Goal: Information Seeking & Learning: Check status

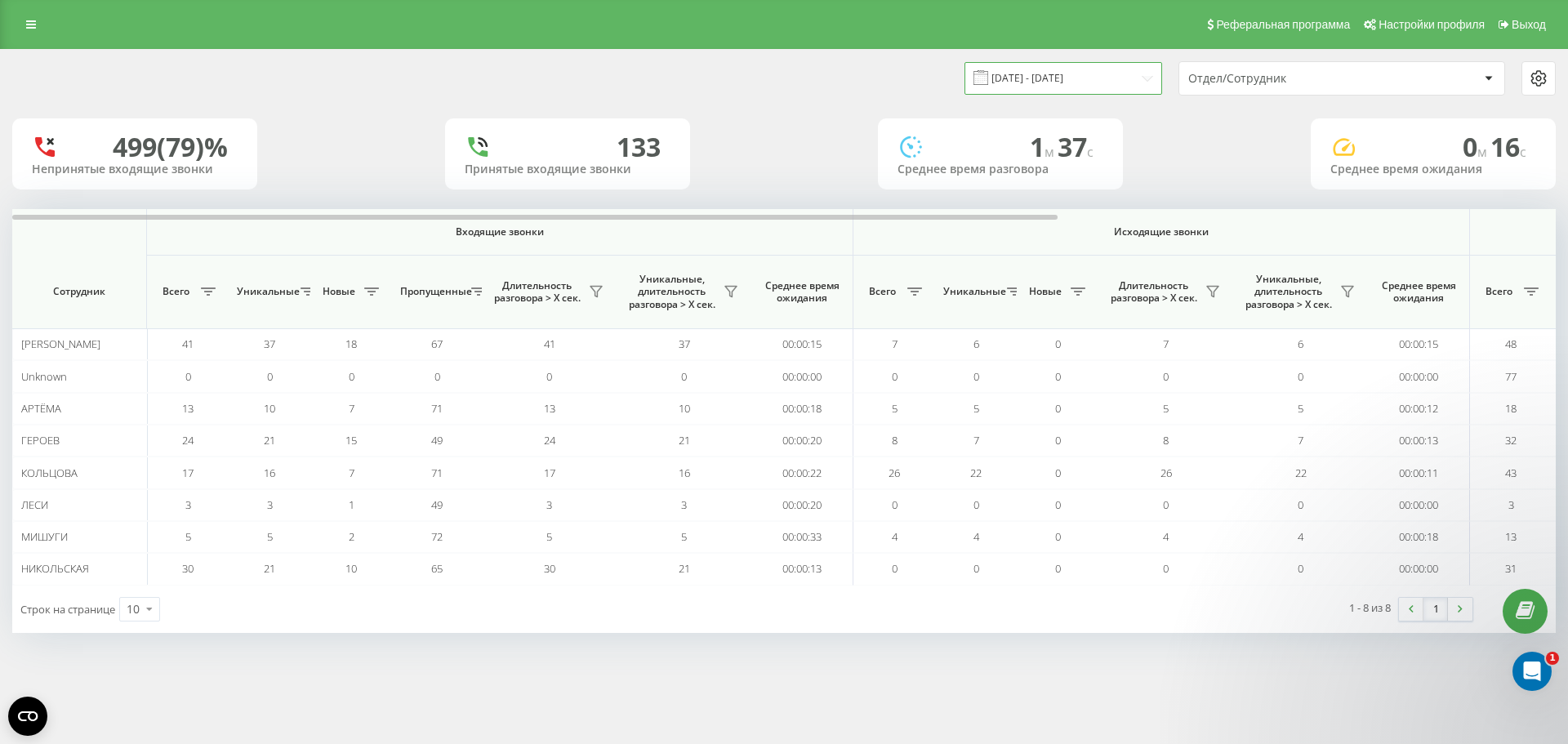
click at [1020, 78] on input "[DATE] - [DATE]" at bounding box center [1063, 78] width 197 height 32
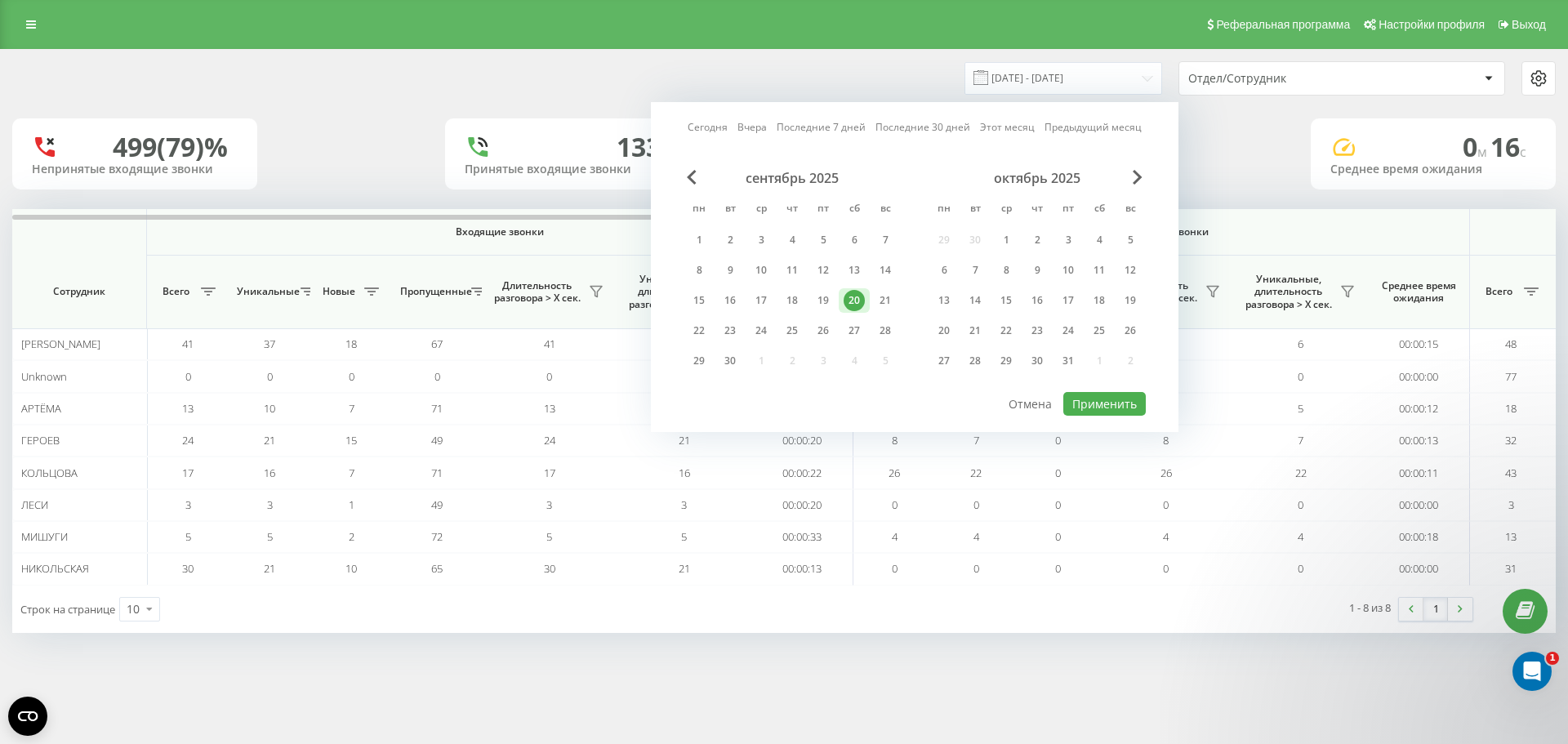
click at [849, 301] on div "20" at bounding box center [854, 301] width 22 height 22
click at [1113, 402] on button "Применить" at bounding box center [1105, 403] width 83 height 23
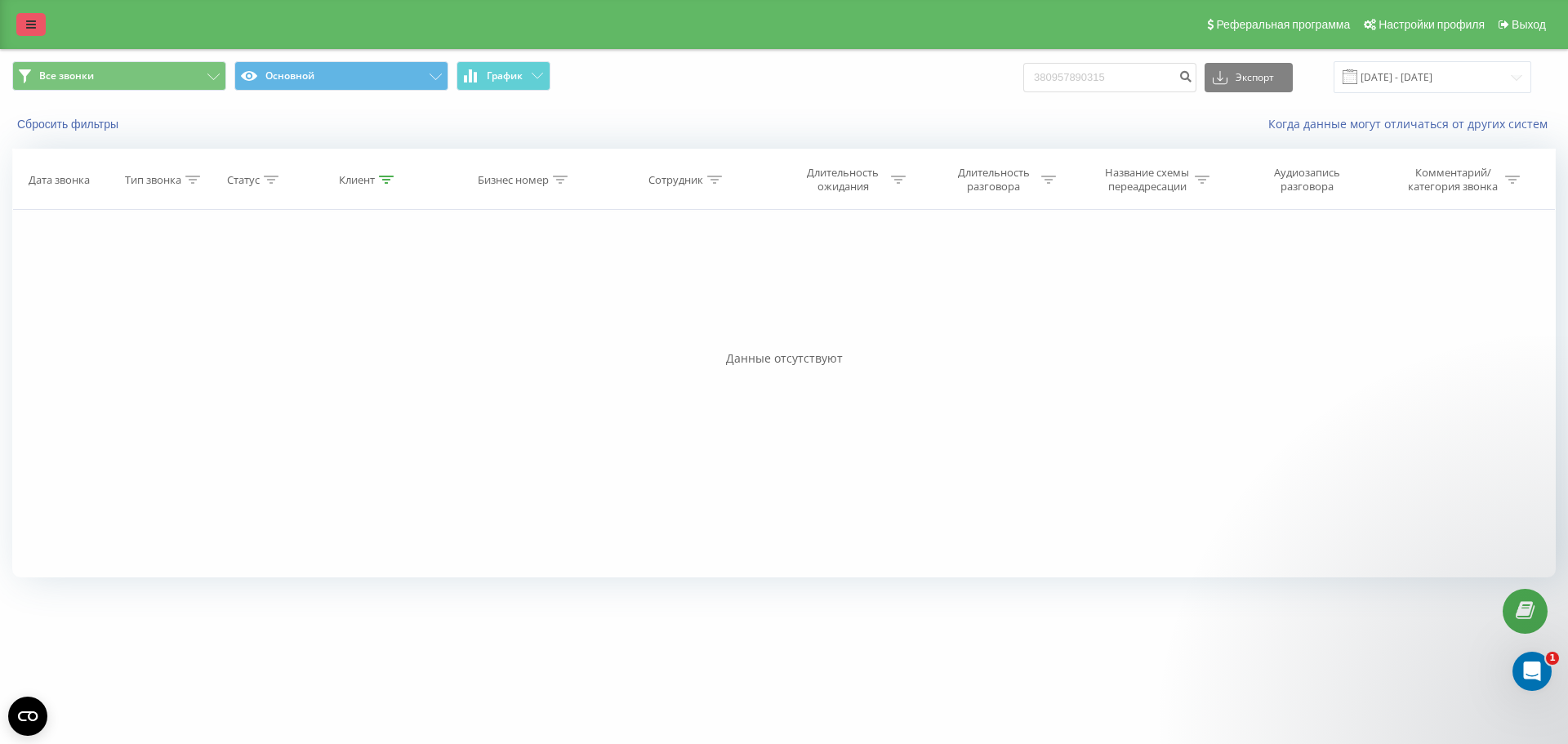
click at [28, 20] on icon at bounding box center [31, 24] width 9 height 11
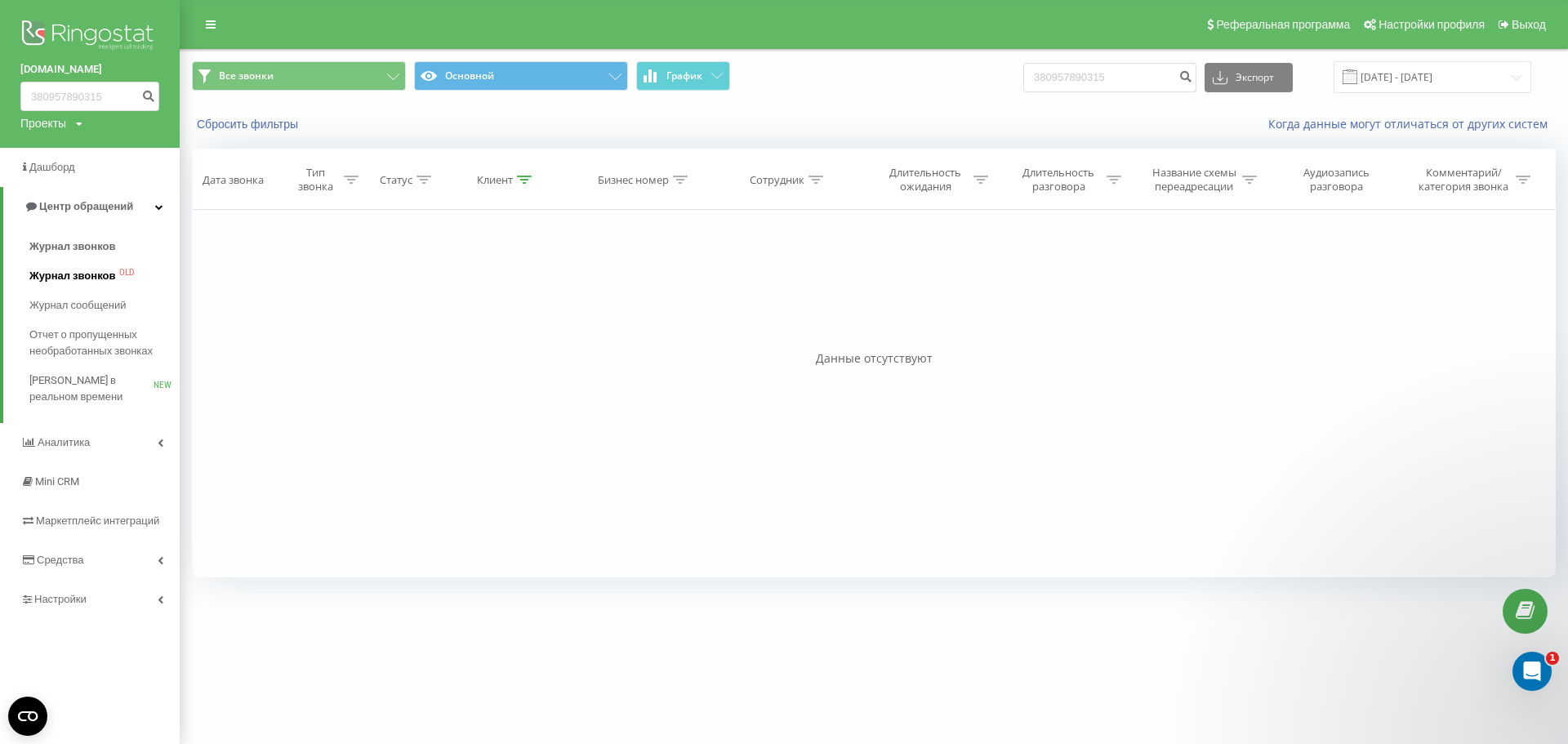
click at [73, 271] on span "Журнал звонков" at bounding box center [71, 275] width 85 height 16
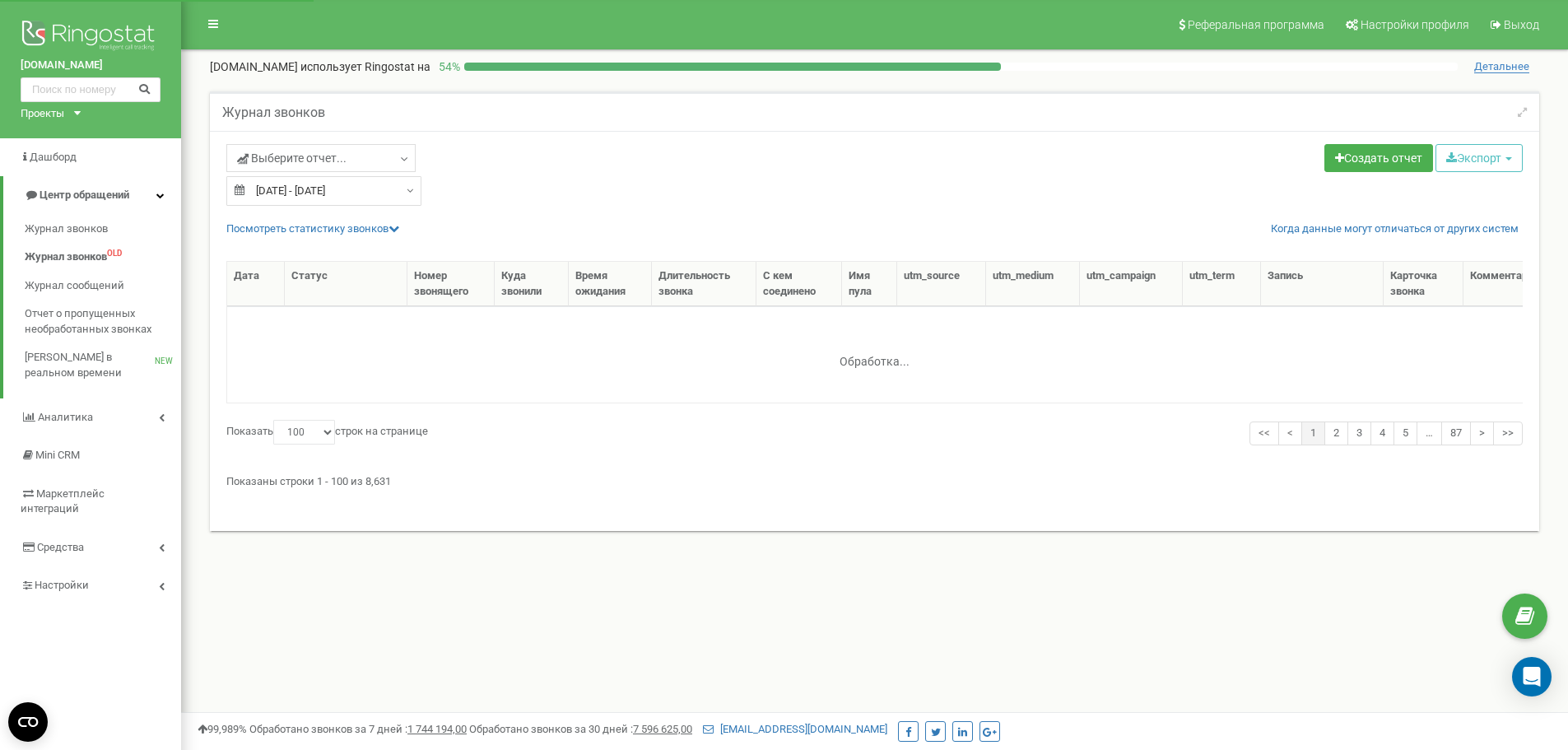
select select "100"
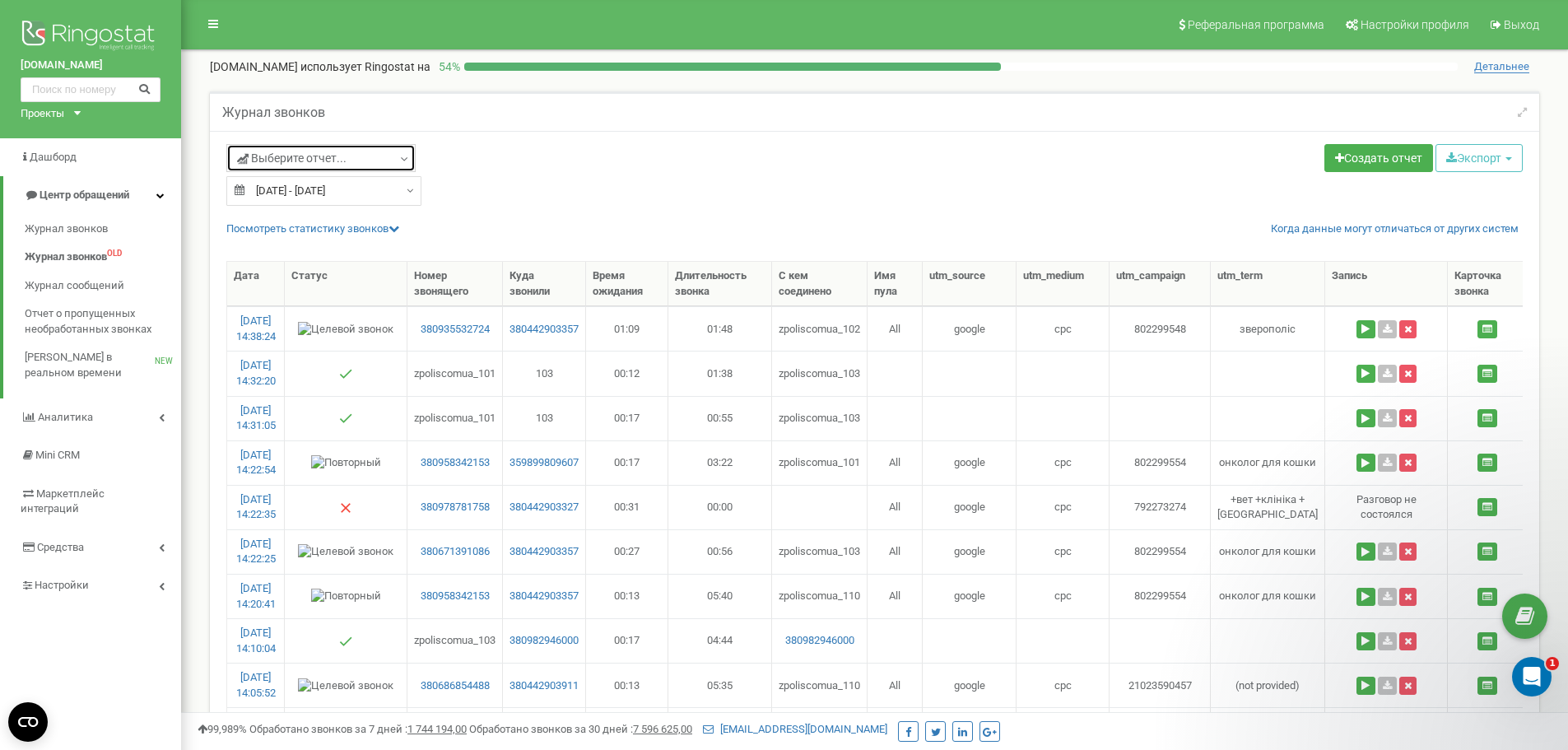
click at [401, 156] on icon at bounding box center [404, 159] width 12 height 16
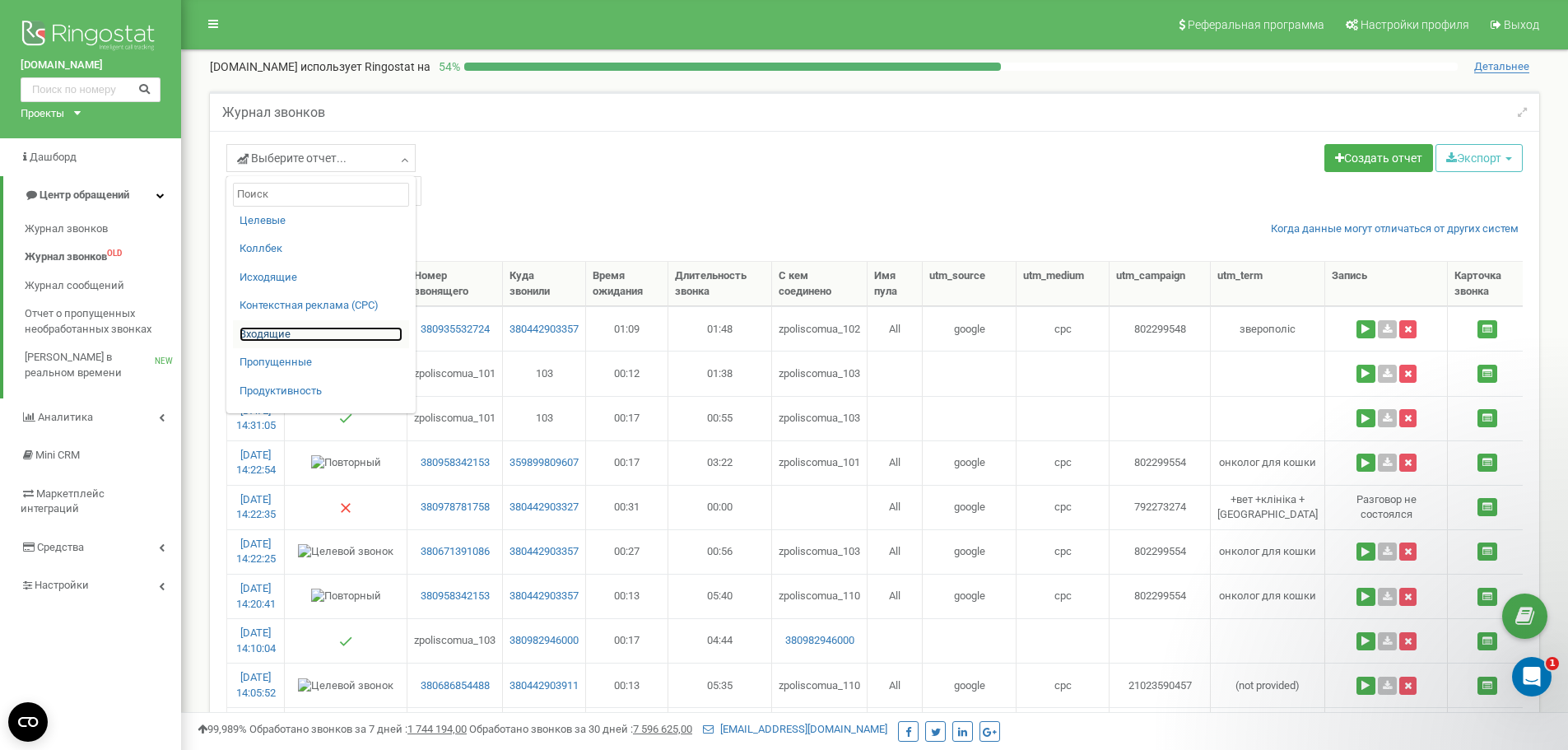
click at [325, 338] on link "Входящие" at bounding box center [321, 334] width 163 height 16
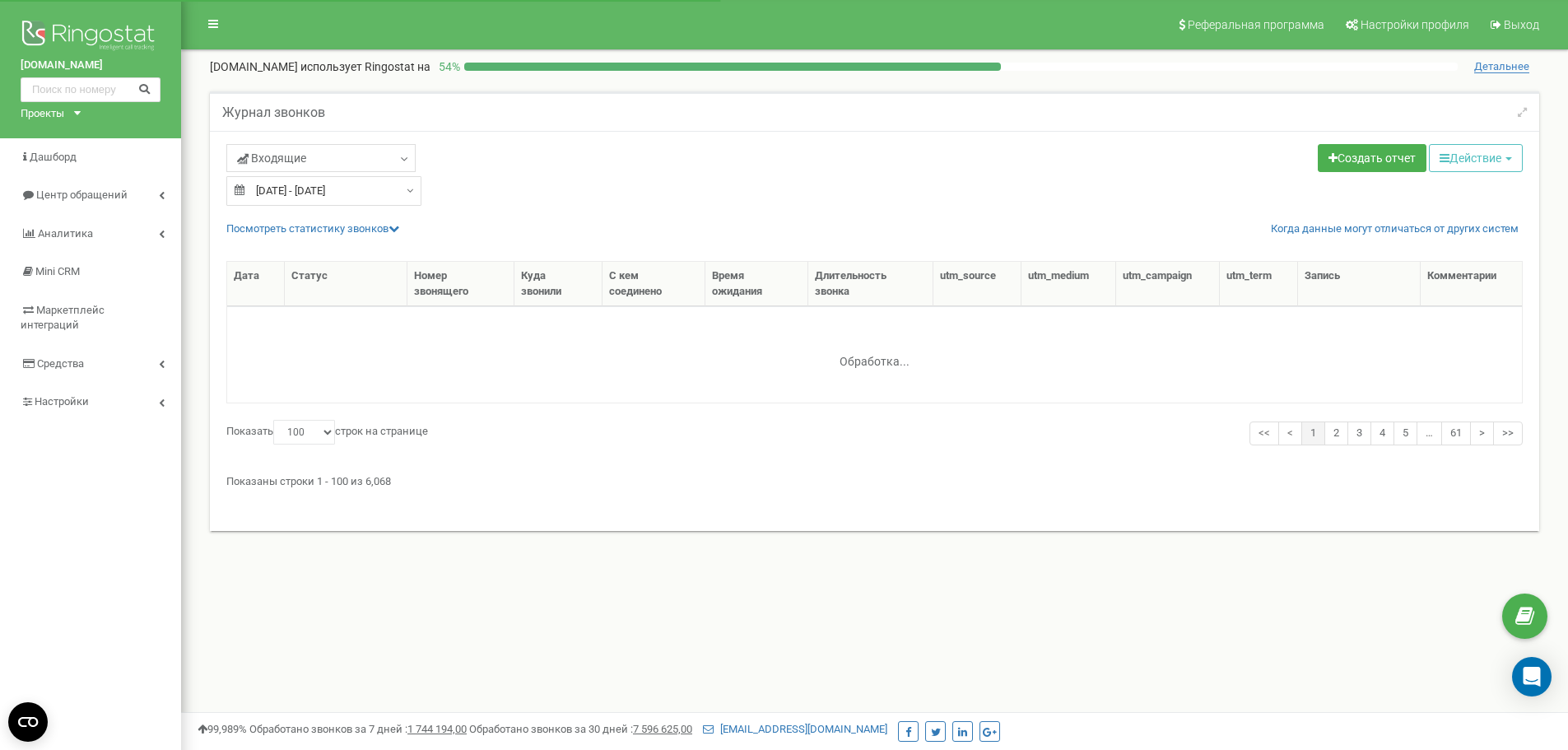
select select "100"
type input "22.08.2025"
type input "21.09.2025"
click at [401, 191] on div "22.08.2025 - 21.09.2025" at bounding box center [324, 190] width 195 height 29
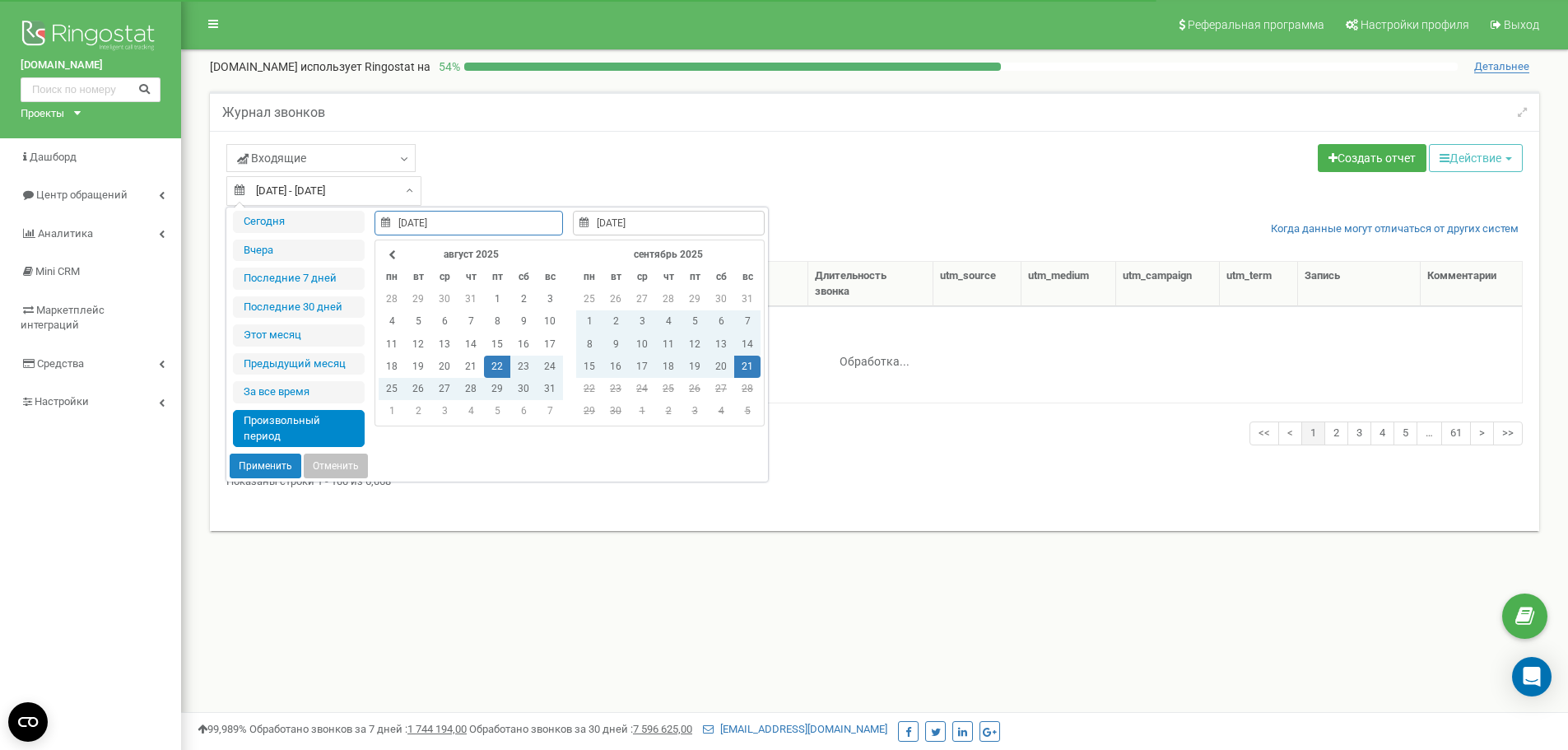
click at [748, 367] on td "21" at bounding box center [747, 366] width 27 height 22
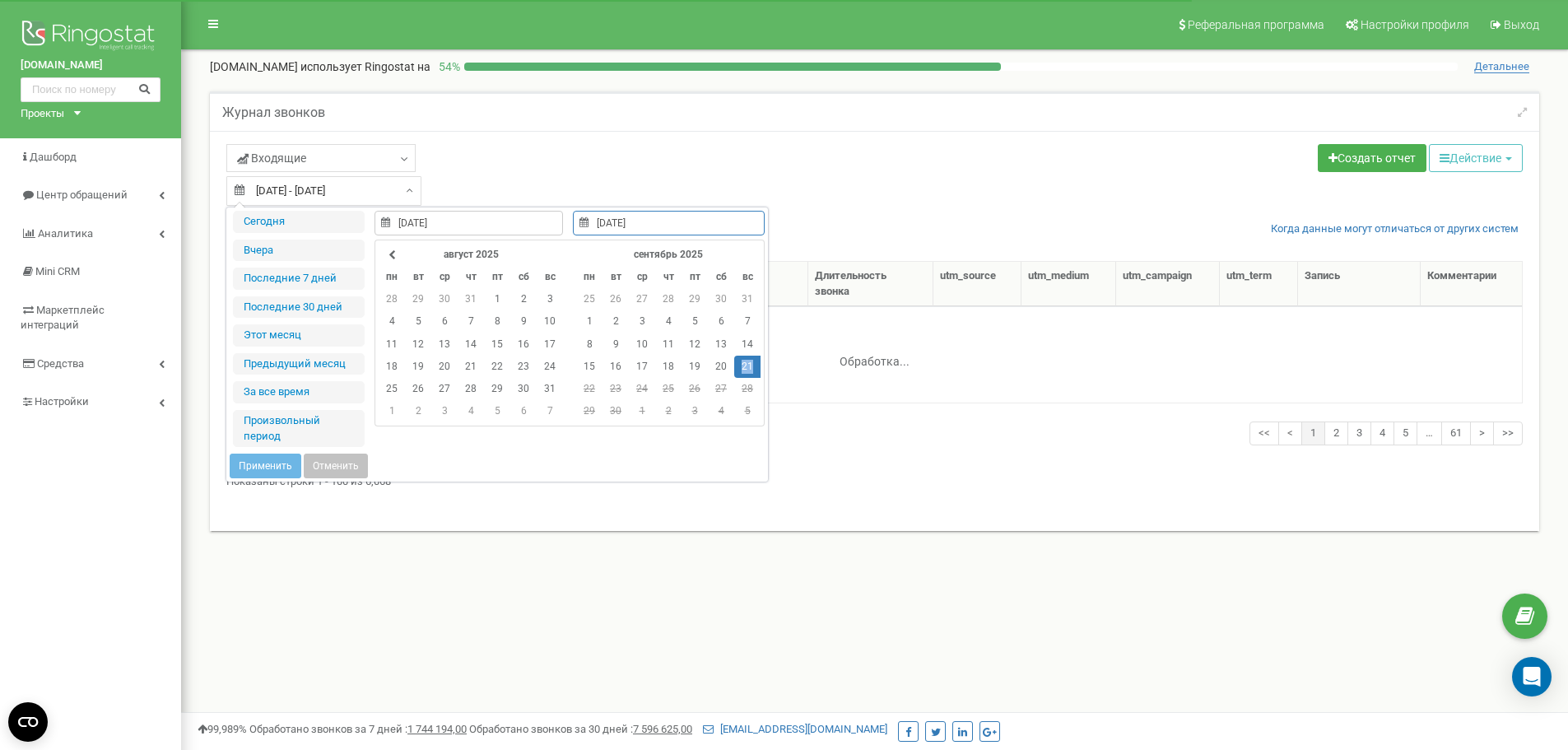
click at [748, 367] on td "21" at bounding box center [747, 366] width 27 height 22
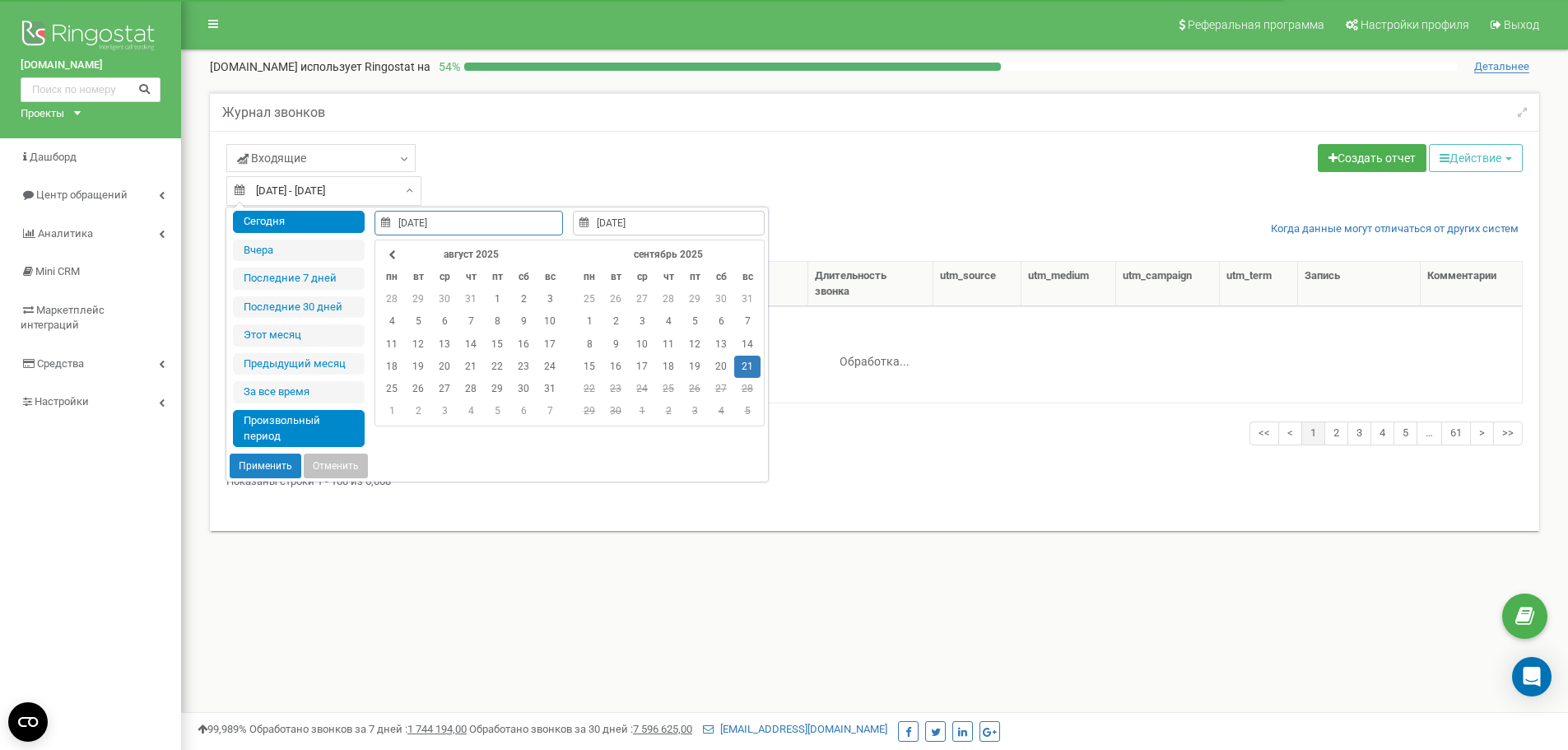
type input "21.09.2025"
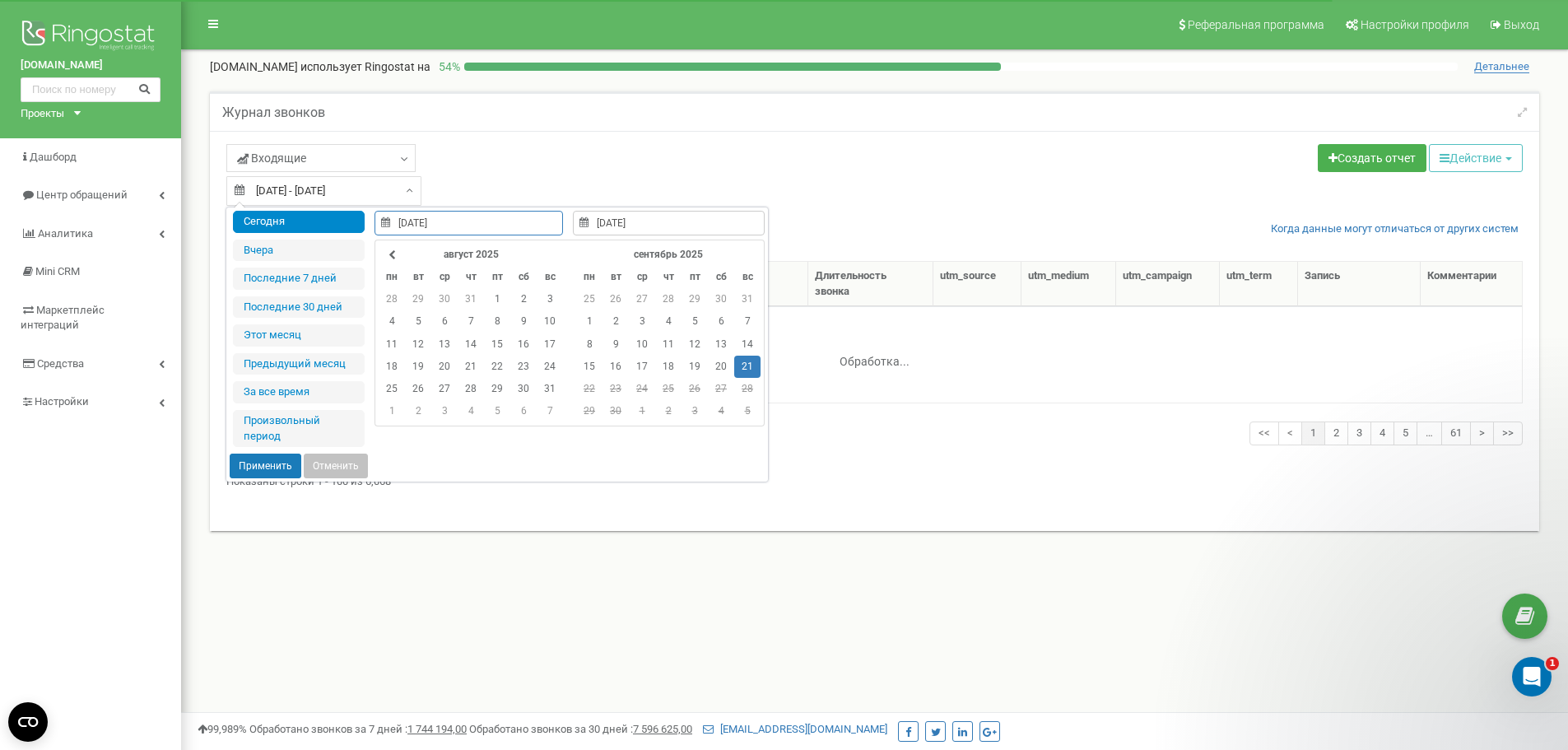
click at [257, 464] on button "Применить" at bounding box center [265, 466] width 72 height 25
type input "[DATE] - [DATE]"
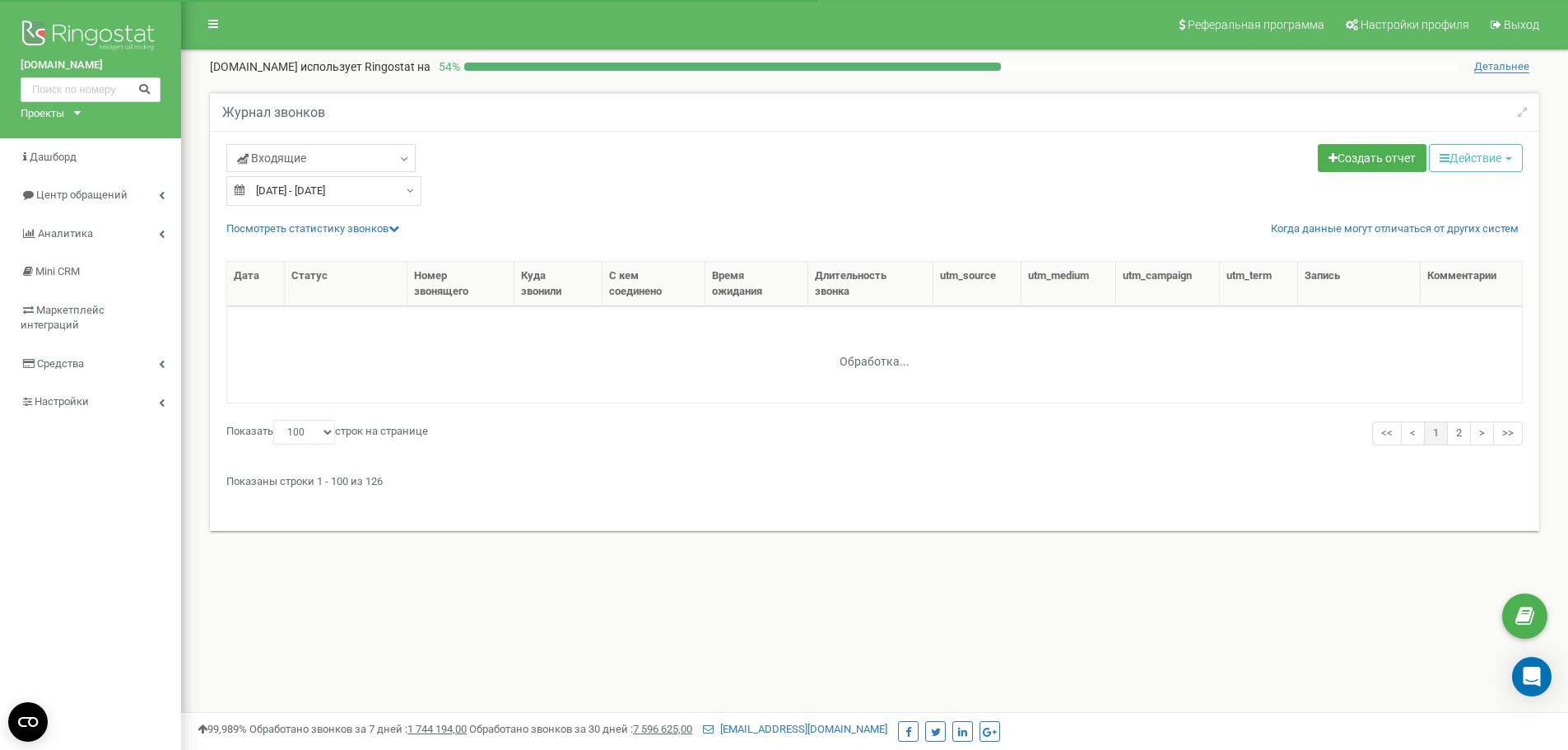
select select "100"
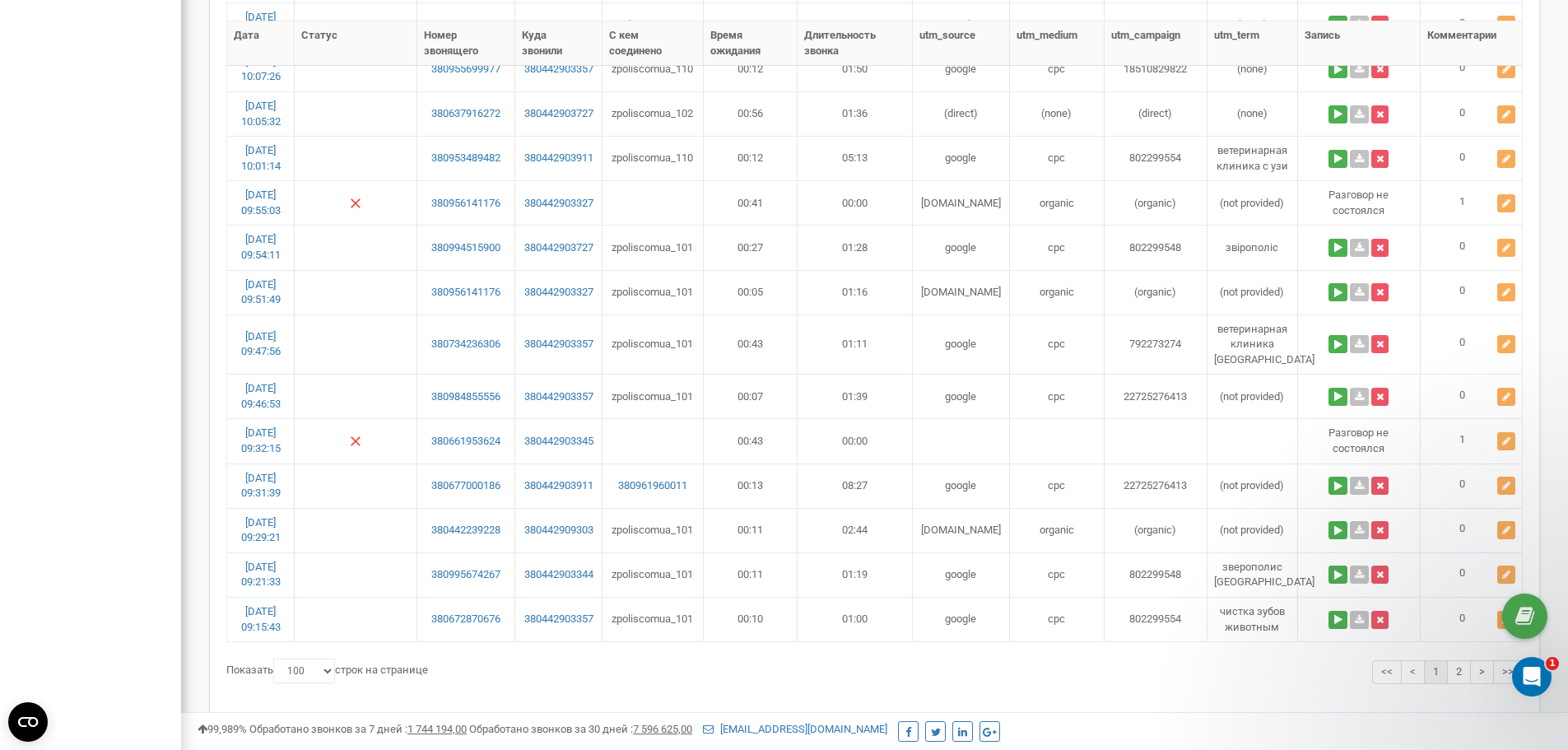
scroll to position [4345, 0]
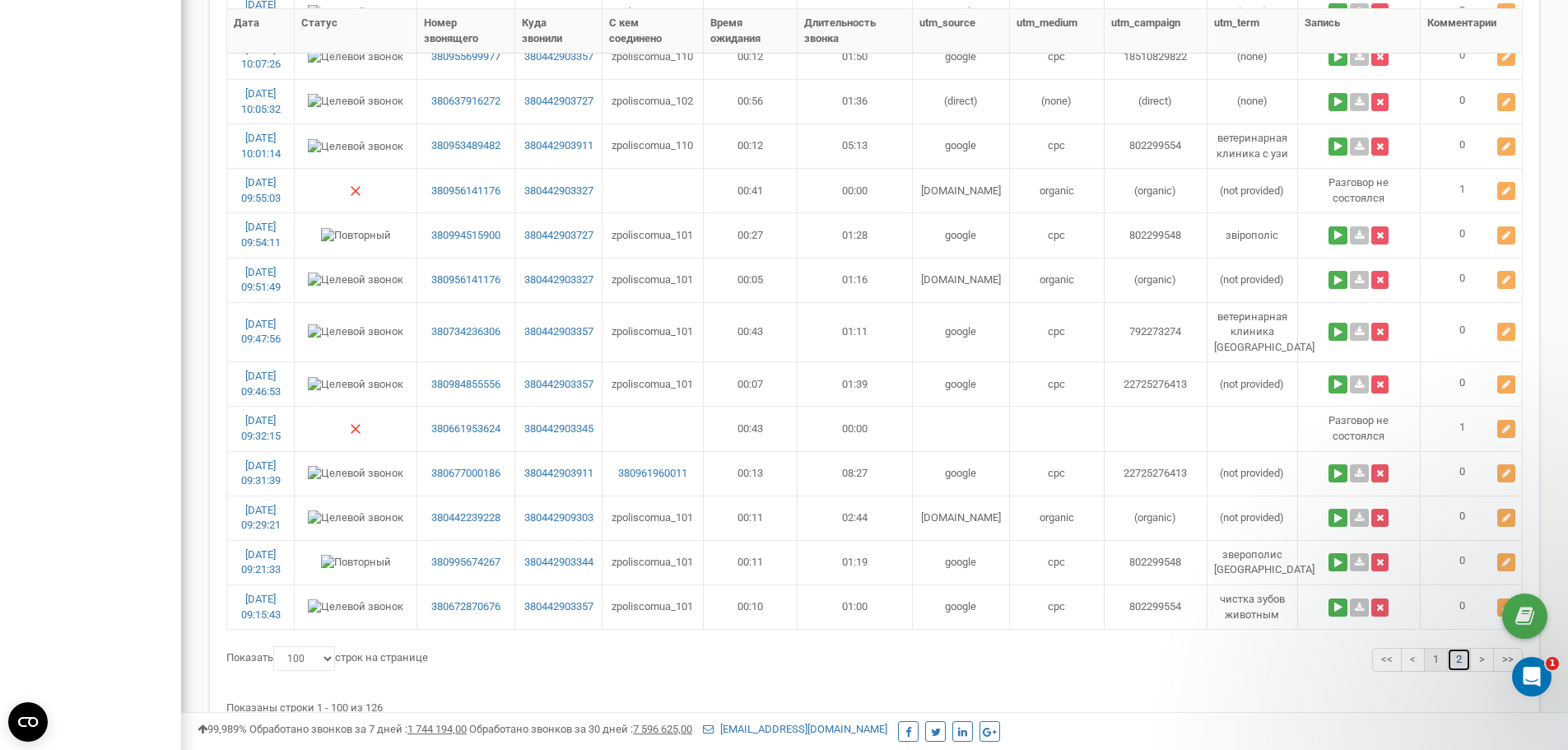
drag, startPoint x: 1453, startPoint y: 597, endPoint x: 1445, endPoint y: 590, distance: 10.6
click at [1453, 648] on link "2" at bounding box center [1458, 659] width 24 height 24
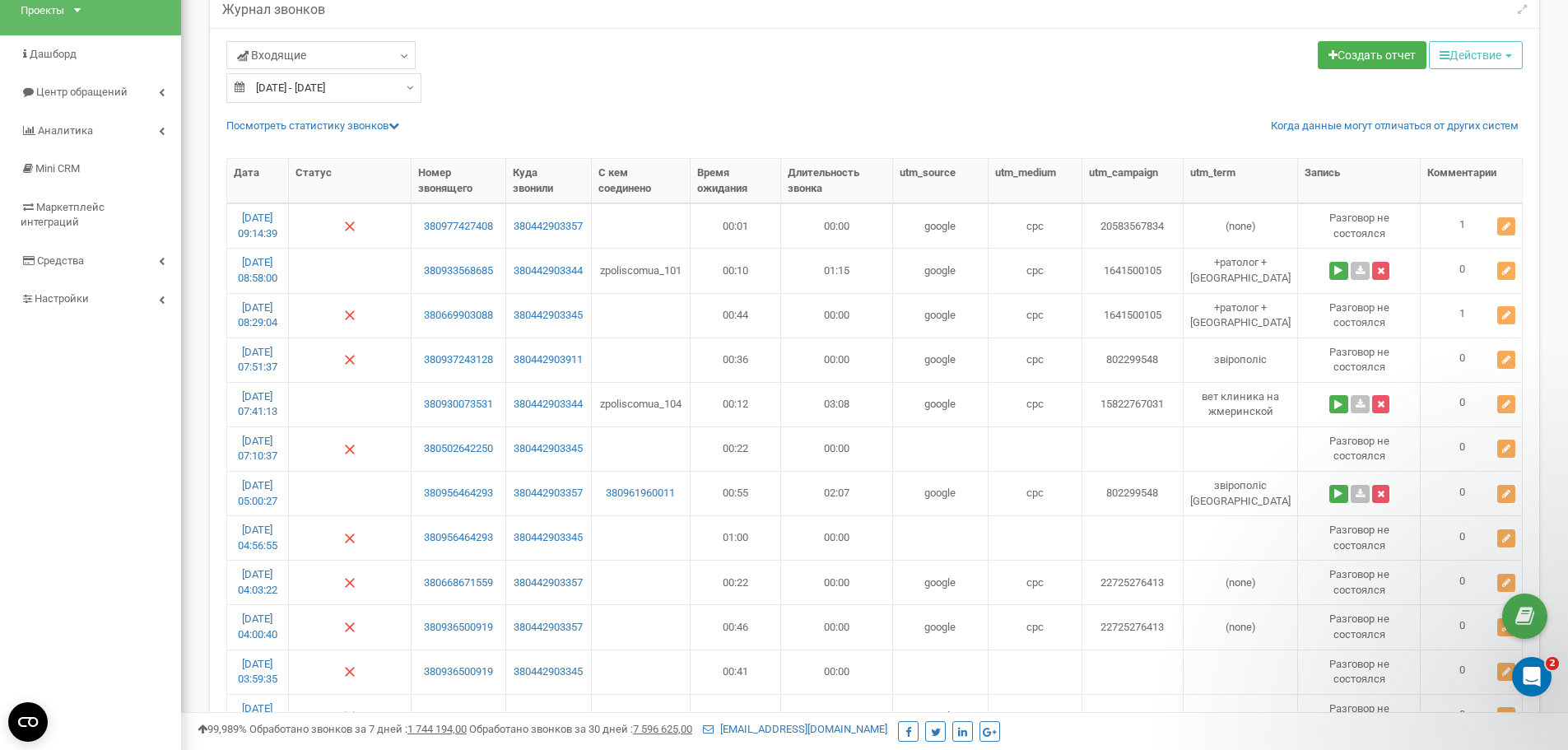
scroll to position [21, 0]
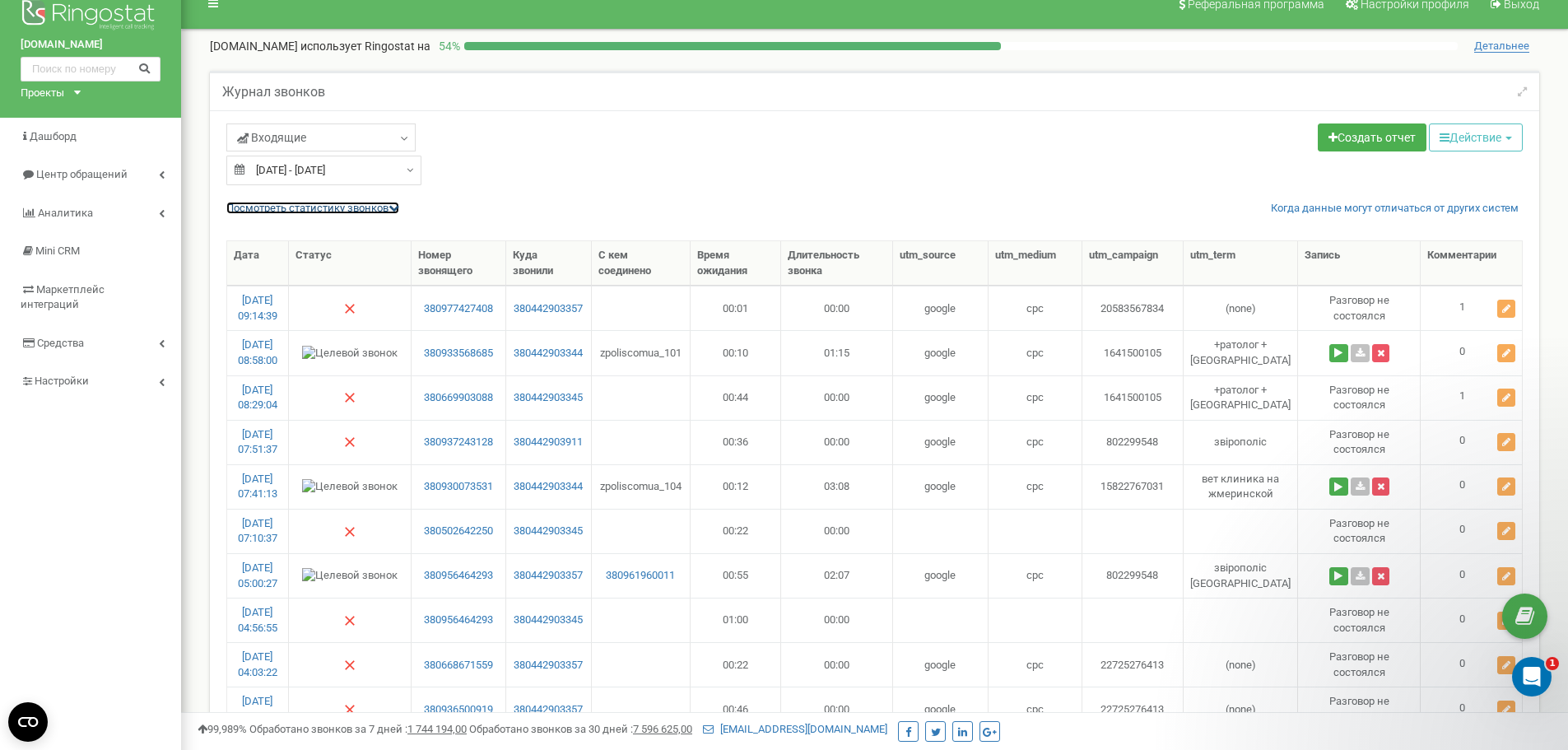
click at [396, 210] on icon at bounding box center [393, 207] width 10 height 10
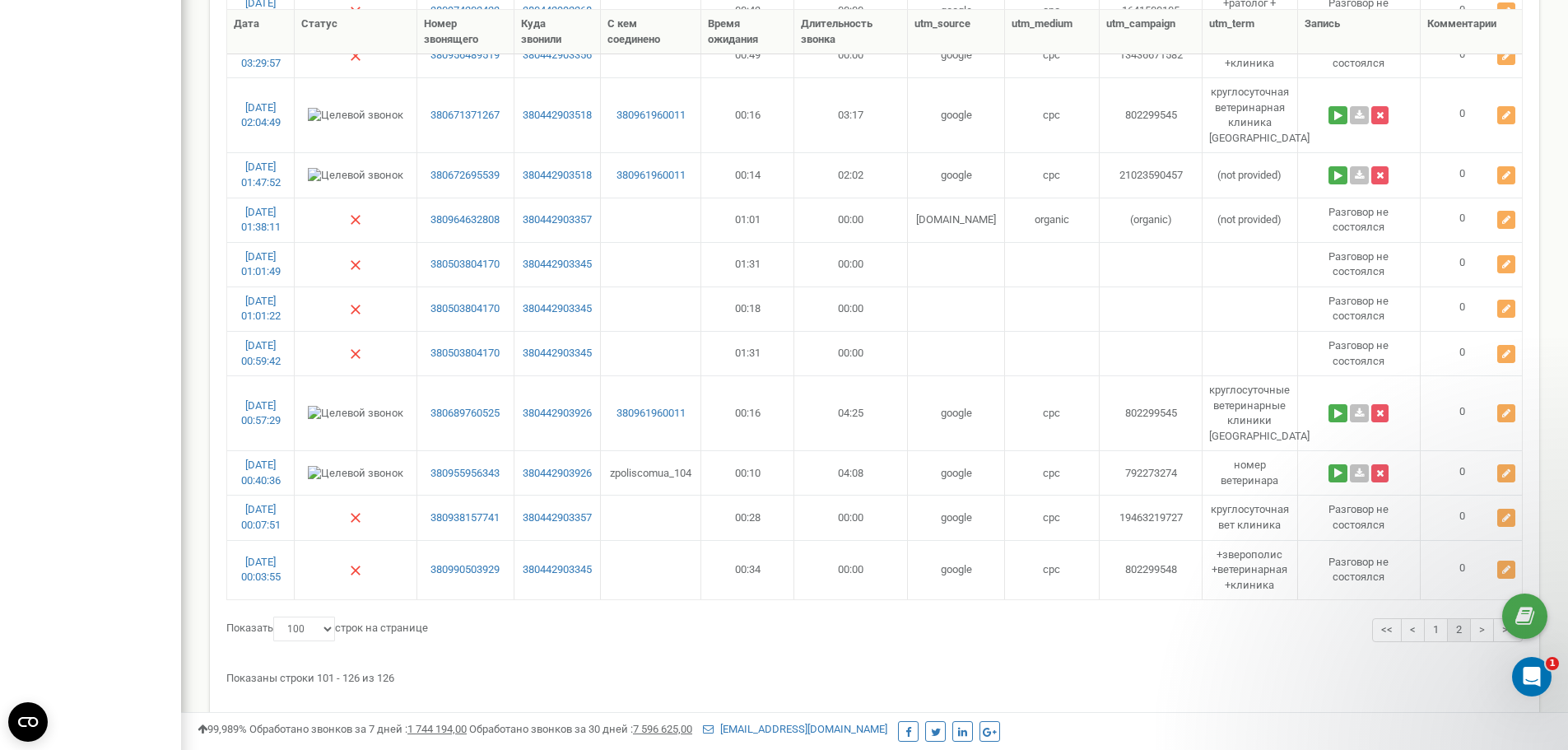
scroll to position [1191, 0]
click at [1433, 617] on link "1" at bounding box center [1435, 629] width 24 height 24
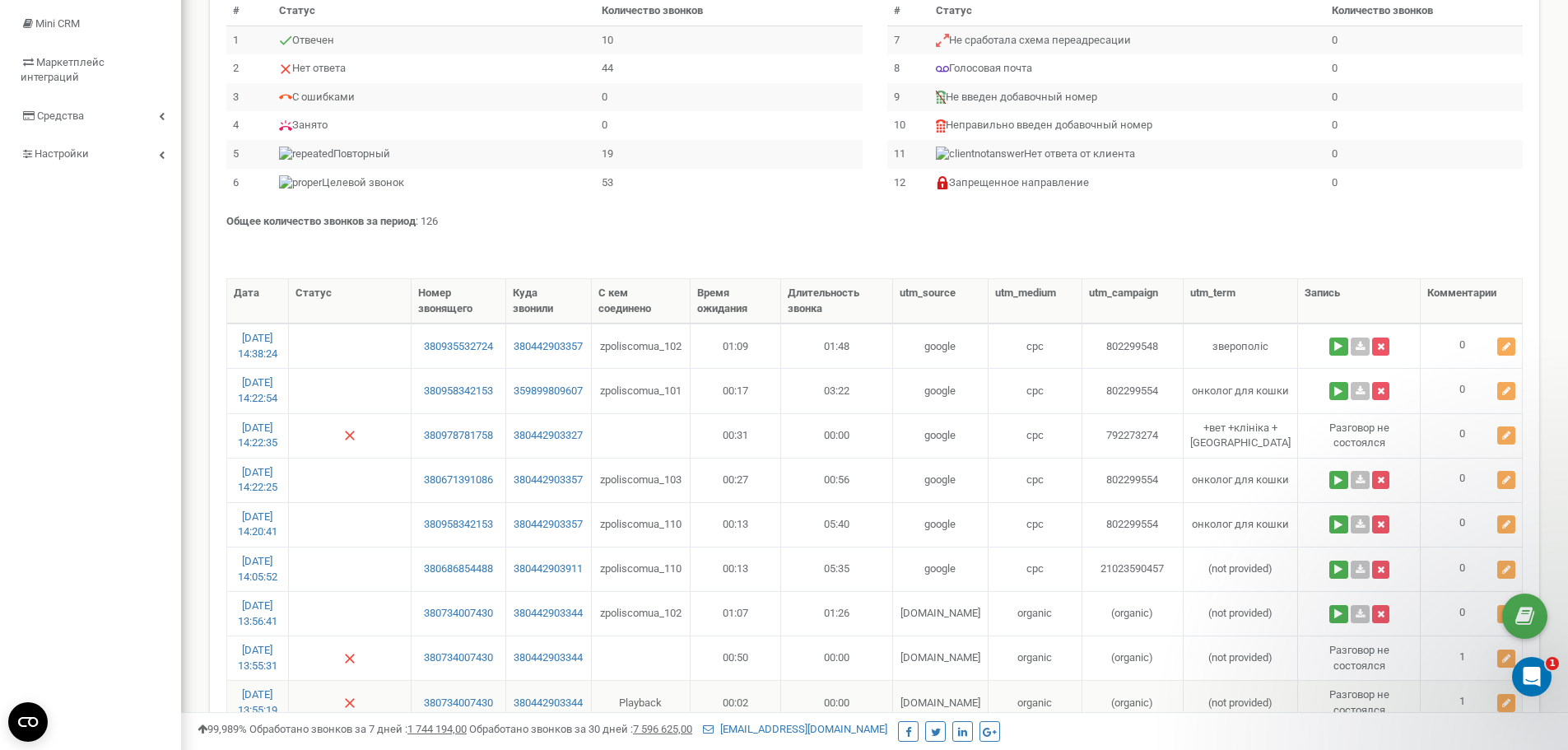
scroll to position [0, 0]
